Goal: Task Accomplishment & Management: Manage account settings

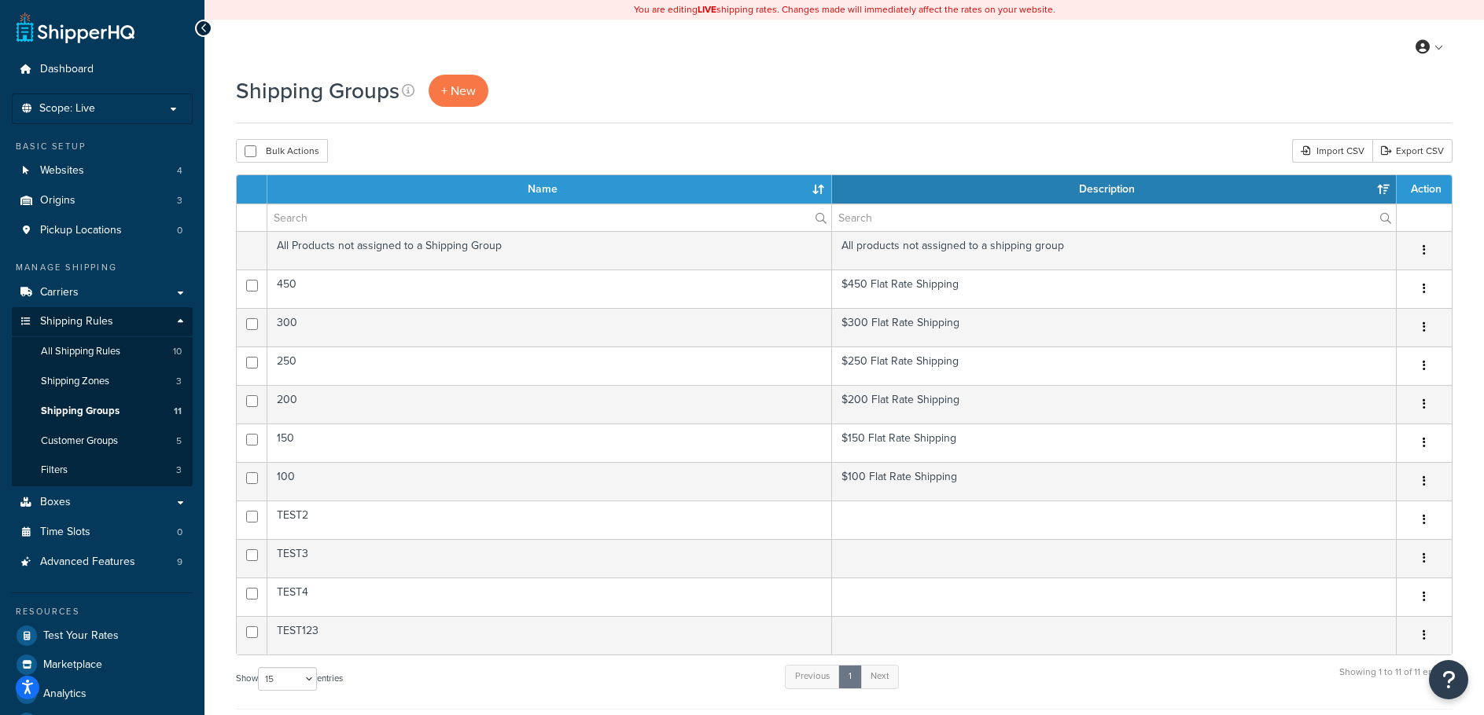
select select "15"
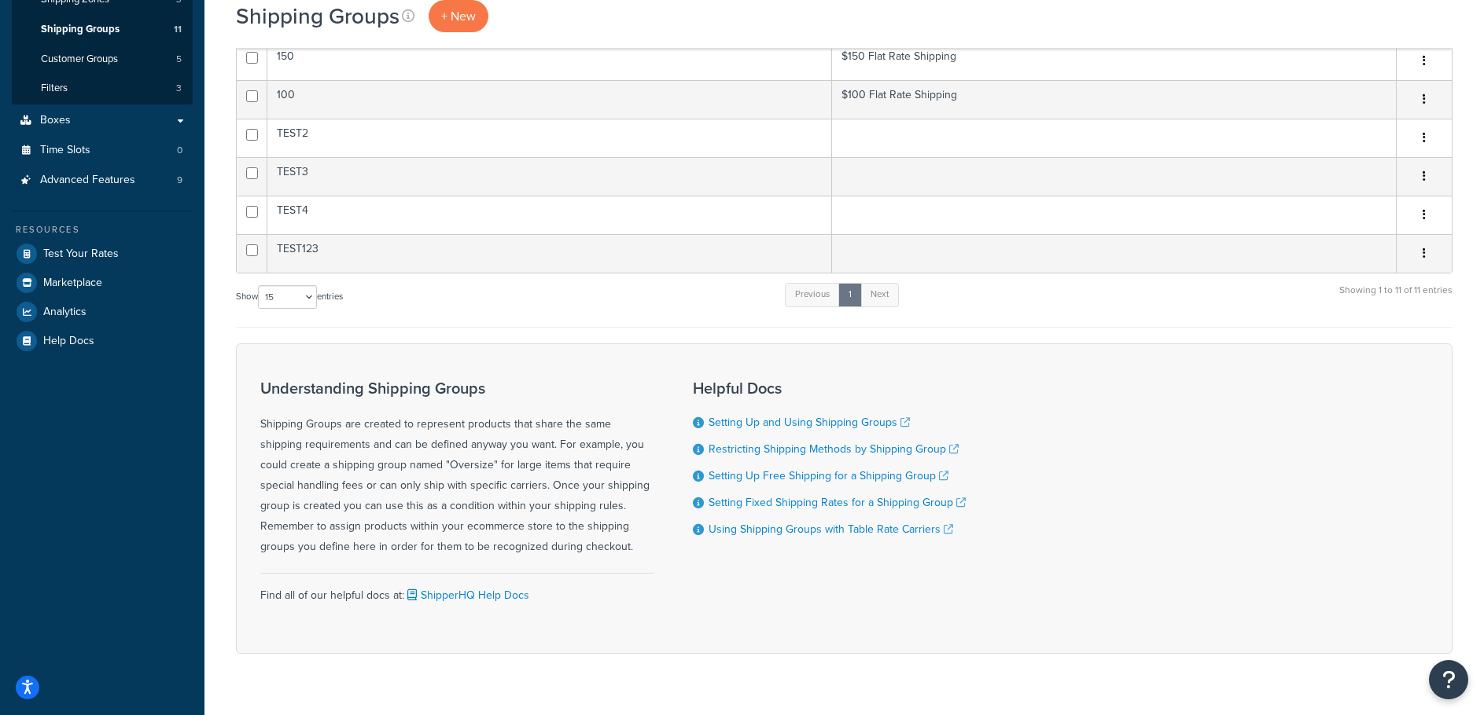
scroll to position [393, 0]
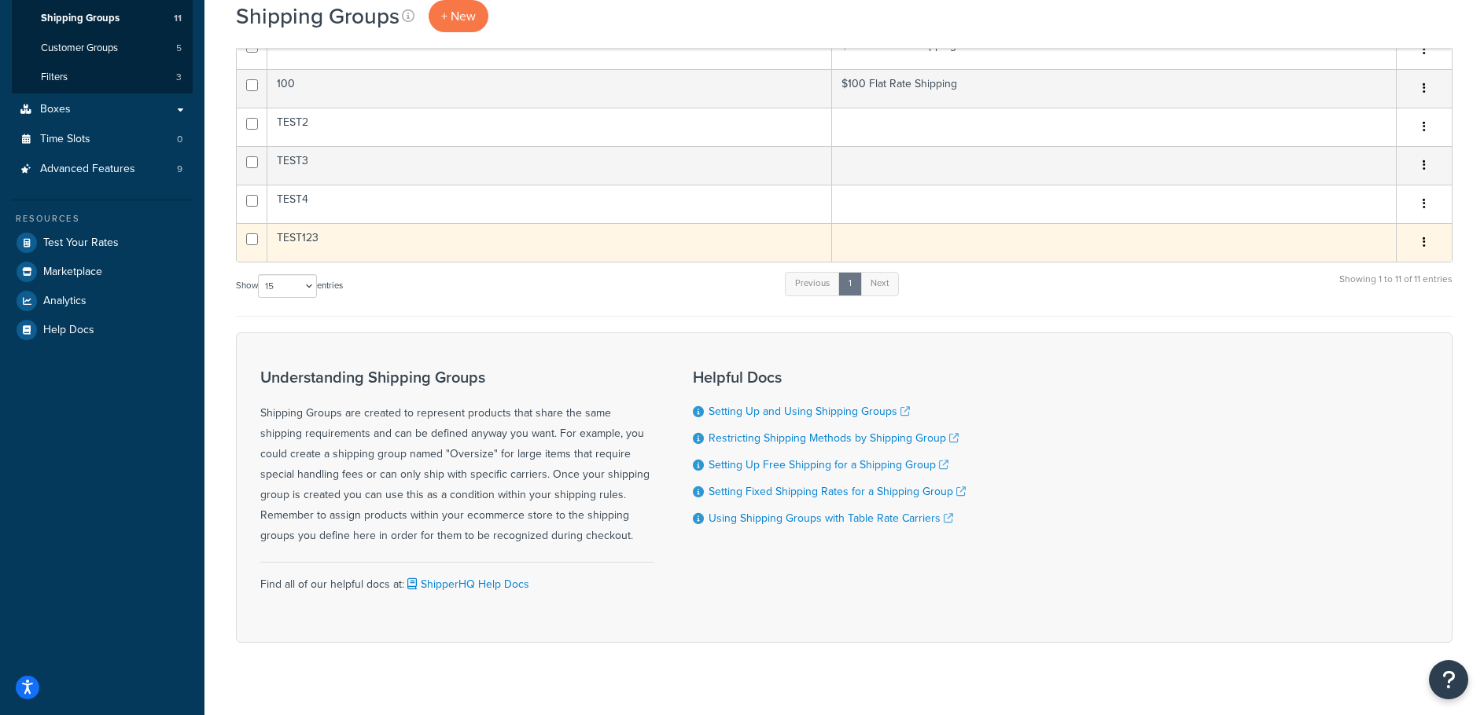
click at [1429, 236] on button "button" at bounding box center [1424, 242] width 22 height 25
click at [1330, 270] on link "Edit" at bounding box center [1360, 274] width 124 height 32
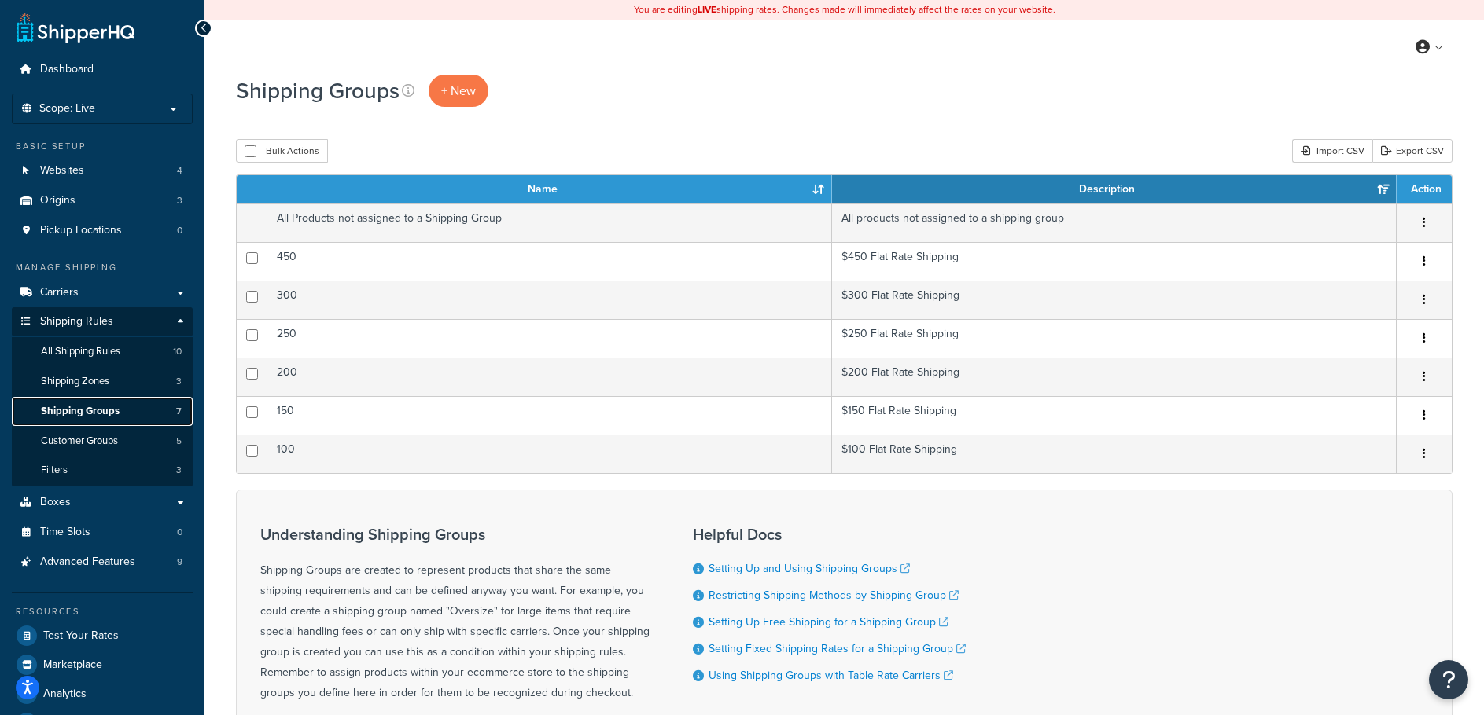
click at [96, 407] on span "Shipping Groups" at bounding box center [80, 411] width 79 height 13
drag, startPoint x: 0, startPoint y: 0, endPoint x: 97, endPoint y: 406, distance: 417.1
drag, startPoint x: 97, startPoint y: 406, endPoint x: 850, endPoint y: 56, distance: 830.5
click at [850, 56] on div "My Profile Billing Global Settings Contact Us Logout" at bounding box center [843, 47] width 1279 height 55
click at [109, 349] on span "All Shipping Rules" at bounding box center [80, 351] width 79 height 13
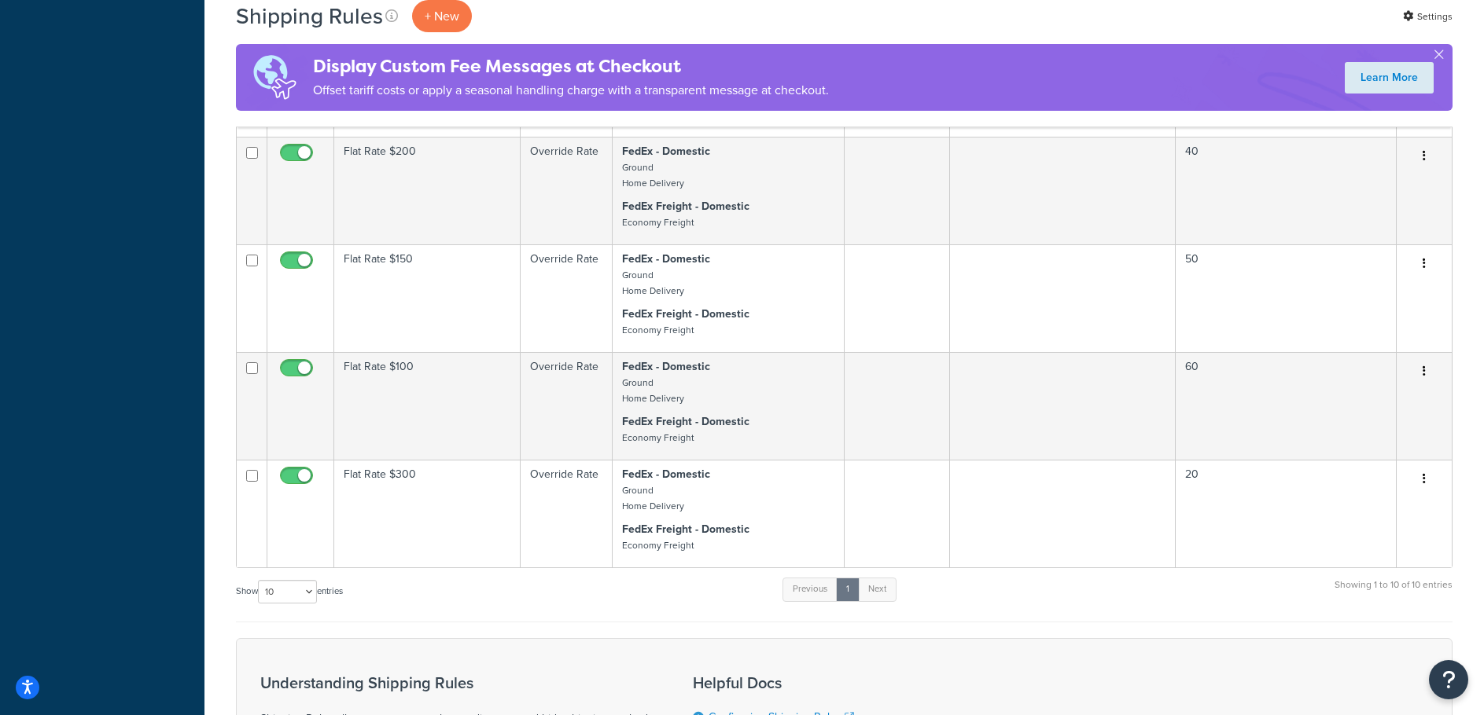
scroll to position [786, 0]
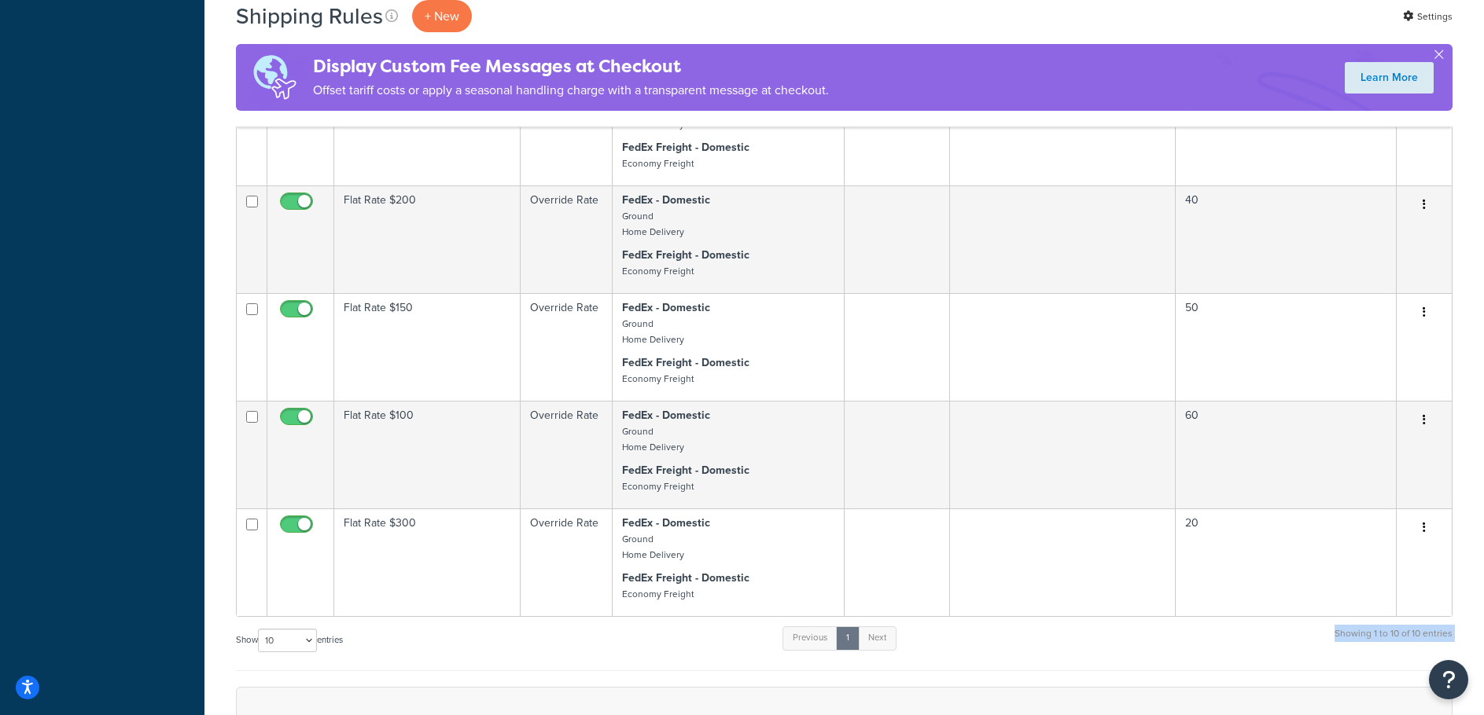
drag, startPoint x: 1175, startPoint y: 636, endPoint x: 1096, endPoint y: 671, distance: 85.9
click at [1096, 671] on form "Status Rule Name Type Shipping Methods Filters Customer Groups Process Order Ac…" at bounding box center [844, 218] width 1216 height 1503
drag, startPoint x: 1098, startPoint y: 668, endPoint x: 1013, endPoint y: 672, distance: 85.0
click at [1013, 672] on form "Status Rule Name Type Shipping Methods Filters Customer Groups Process Order Ac…" at bounding box center [844, 218] width 1216 height 1503
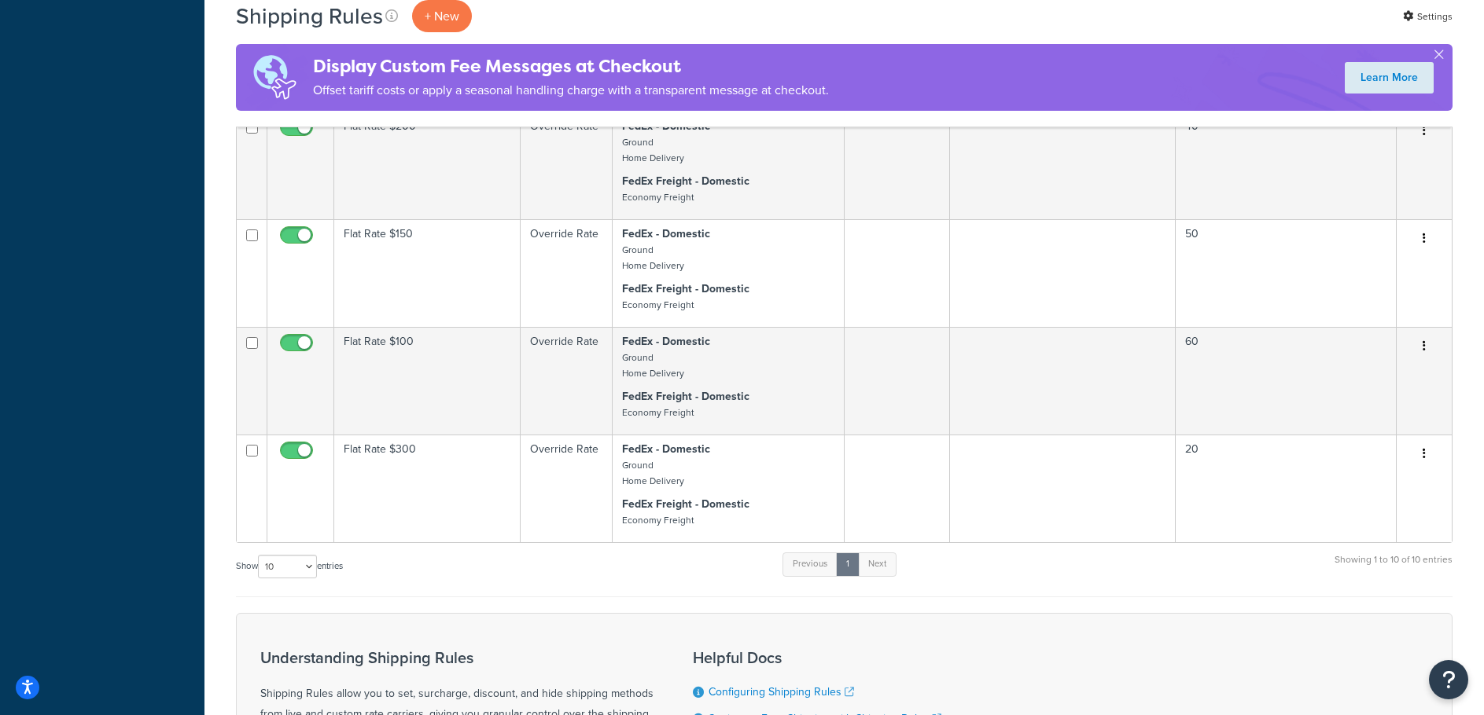
scroll to position [865, 0]
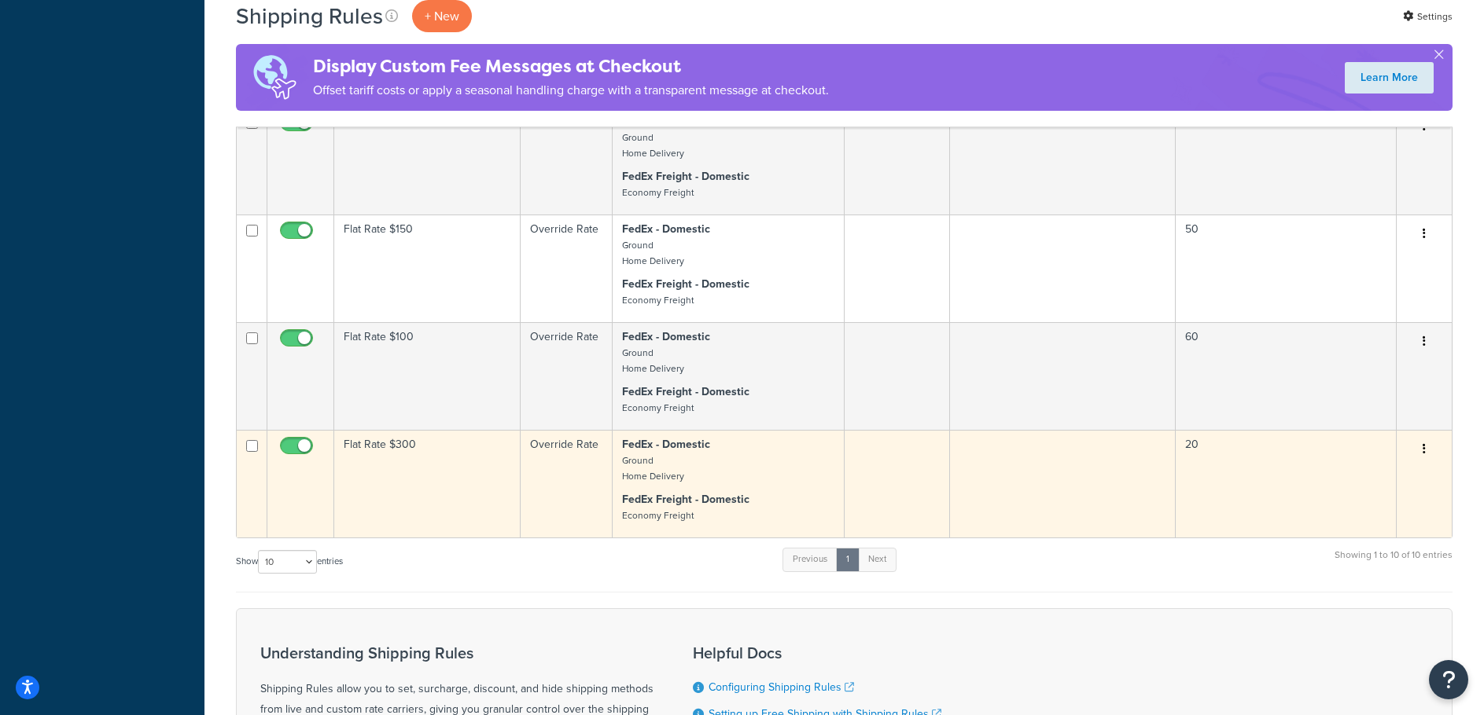
click at [1429, 451] on button "button" at bounding box center [1424, 449] width 22 height 25
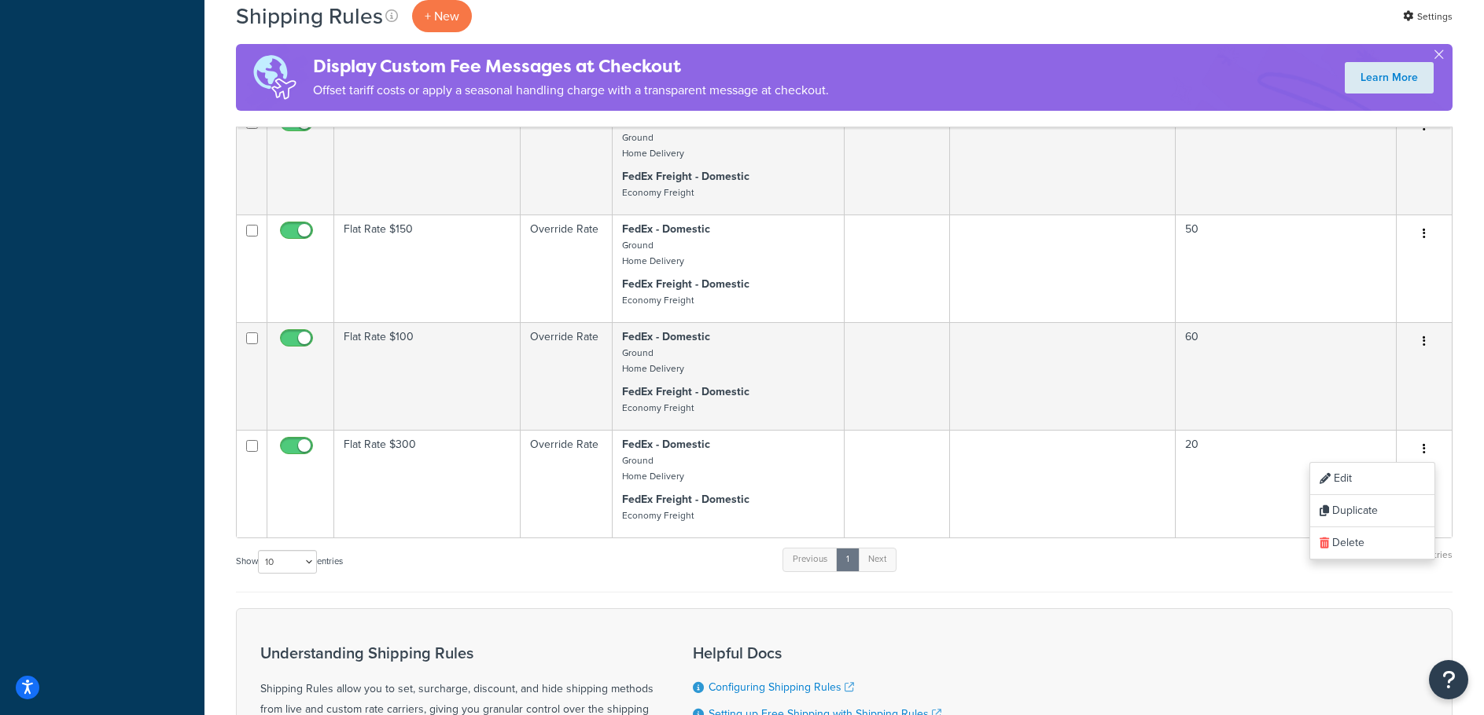
drag, startPoint x: 1429, startPoint y: 451, endPoint x: 1137, endPoint y: 671, distance: 365.0
drag, startPoint x: 1137, startPoint y: 671, endPoint x: 1062, endPoint y: 586, distance: 113.1
click at [1062, 586] on div "Show 10 15 25 50 100 1000 entries Previous 1 Next Showing 1 to 10 of 10 entries" at bounding box center [844, 569] width 1216 height 46
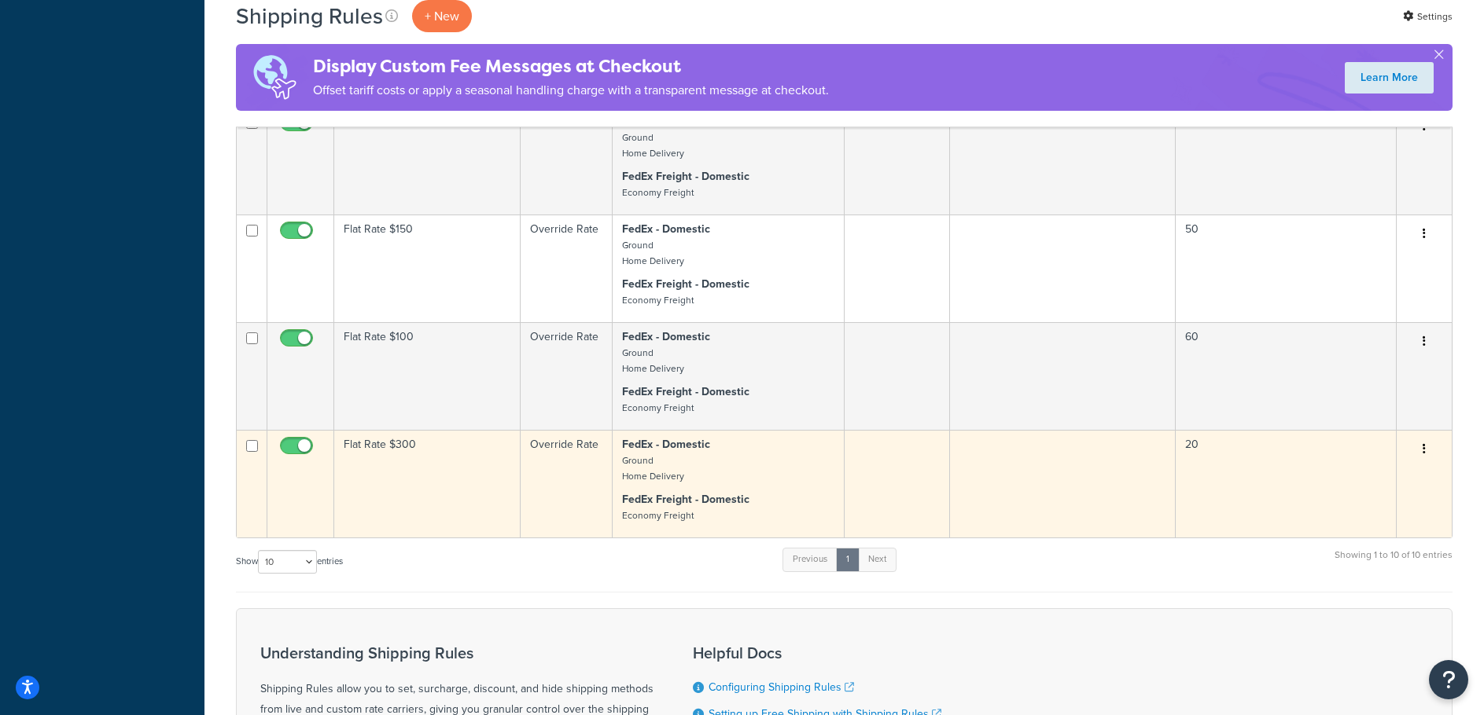
click at [1424, 455] on button "button" at bounding box center [1424, 449] width 22 height 25
click at [1349, 480] on link "Edit" at bounding box center [1372, 479] width 124 height 32
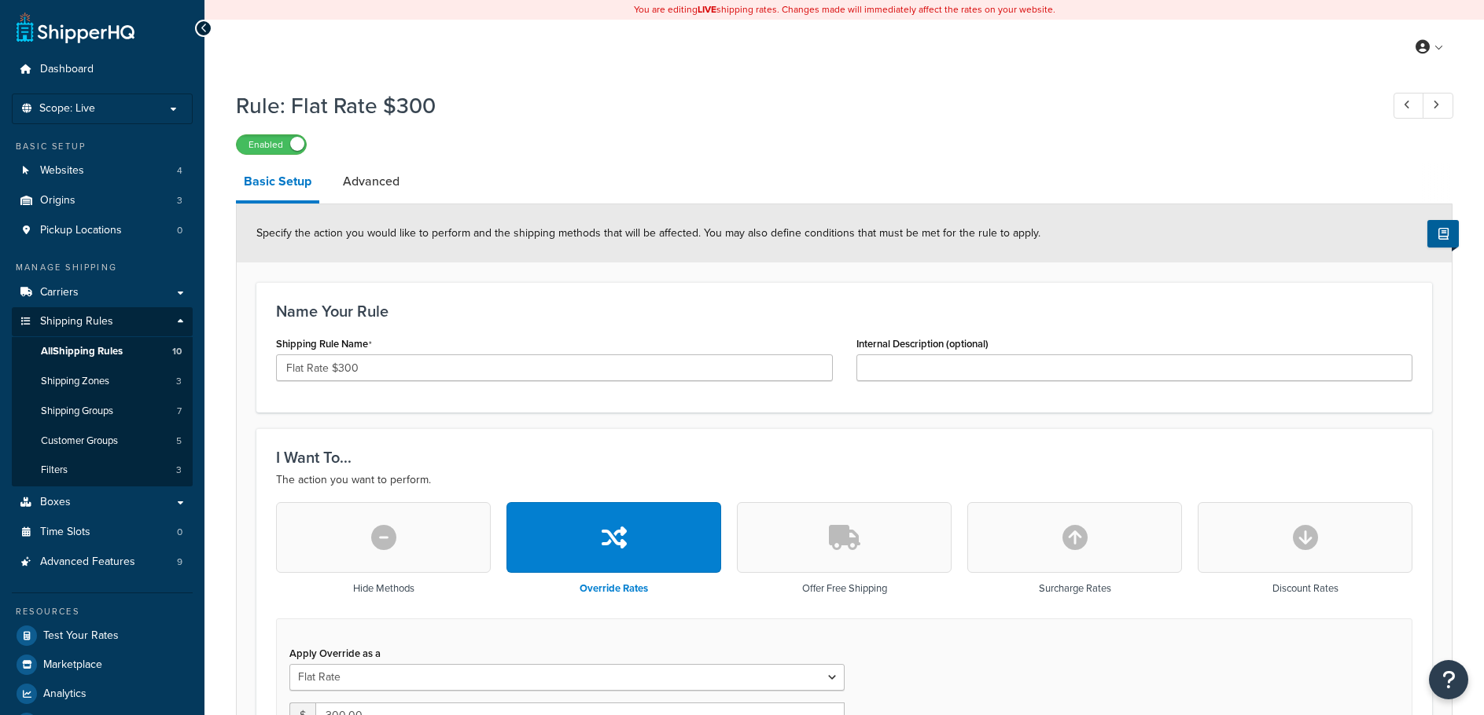
select select "ITEM"
